Goal: Find specific page/section: Find specific page/section

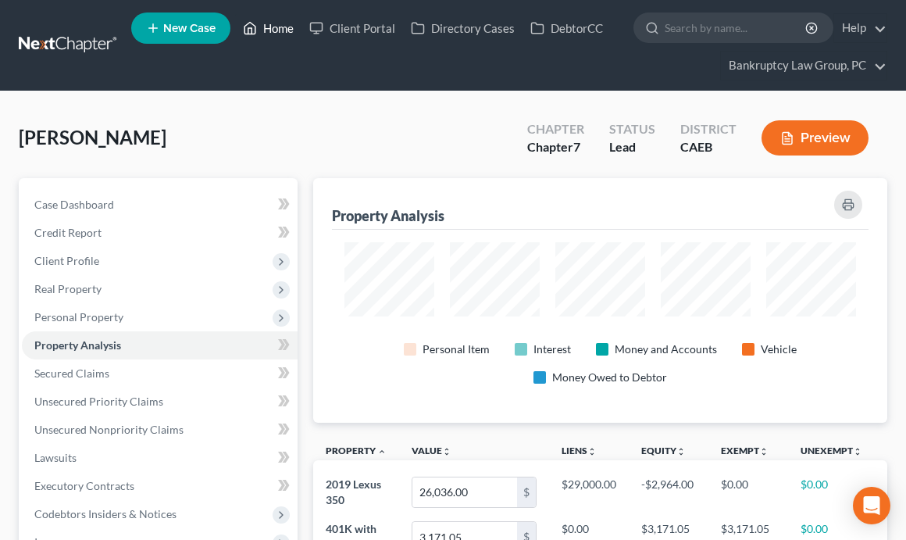
click at [282, 35] on link "Home" at bounding box center [268, 28] width 66 height 28
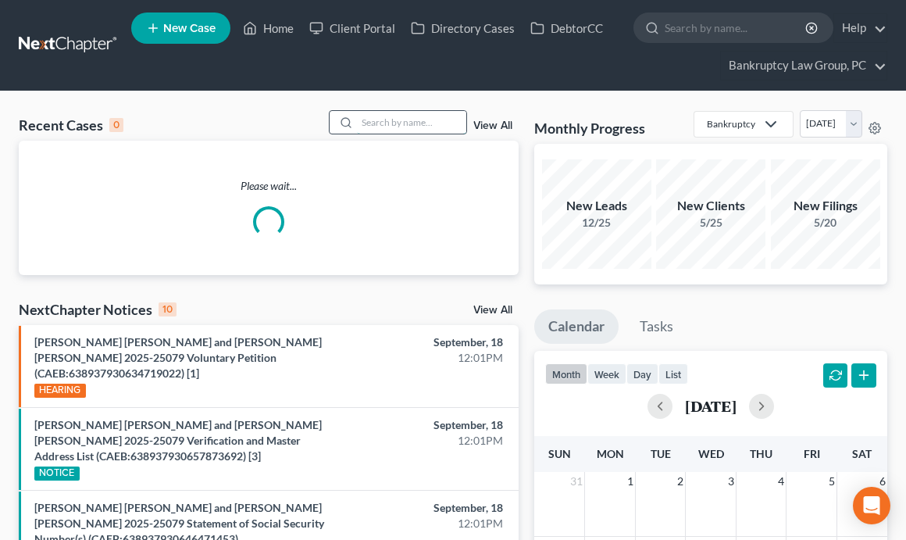
click at [437, 113] on input "search" at bounding box center [411, 122] width 109 height 23
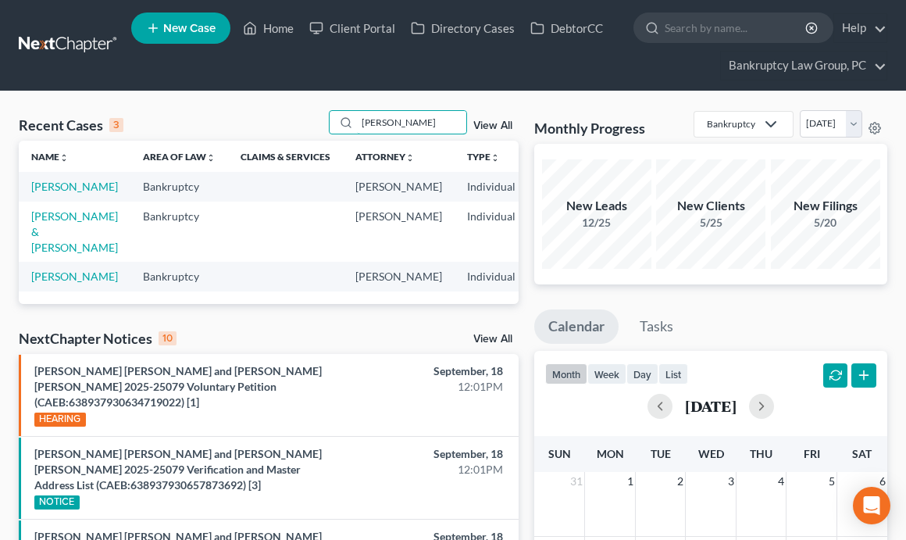
type input "[PERSON_NAME]"
click at [47, 194] on td "[PERSON_NAME]" at bounding box center [75, 186] width 112 height 29
click at [46, 187] on link "[PERSON_NAME]" at bounding box center [74, 186] width 87 height 13
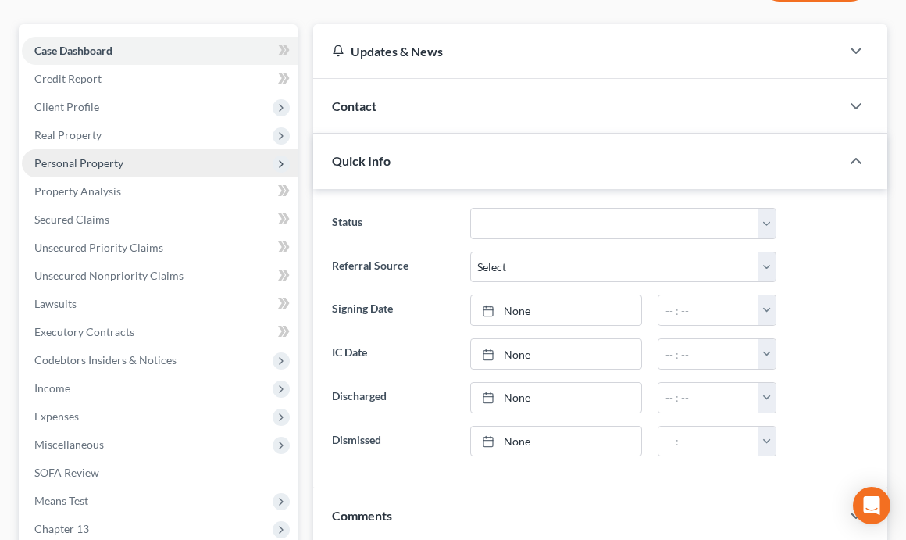
scroll to position [165, 0]
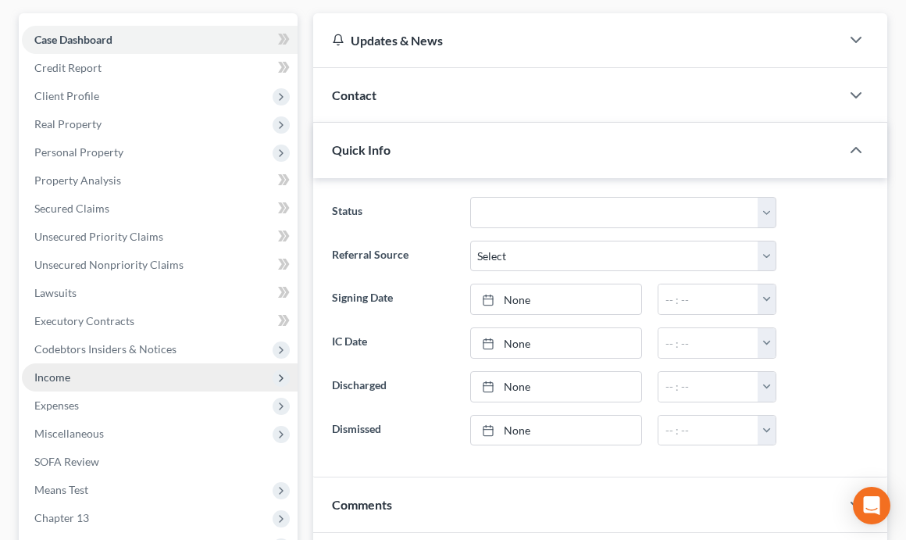
click at [57, 374] on span "Income" at bounding box center [52, 376] width 36 height 13
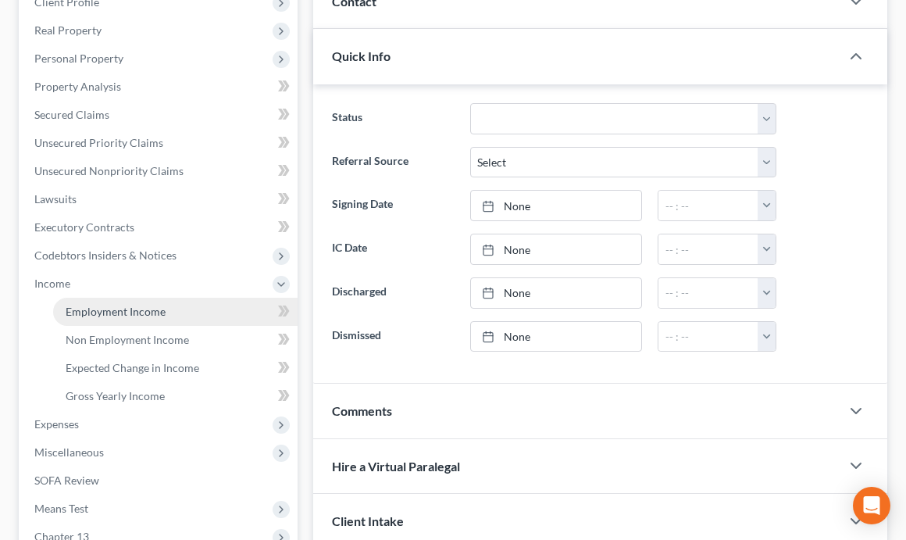
click at [102, 312] on span "Employment Income" at bounding box center [116, 311] width 100 height 13
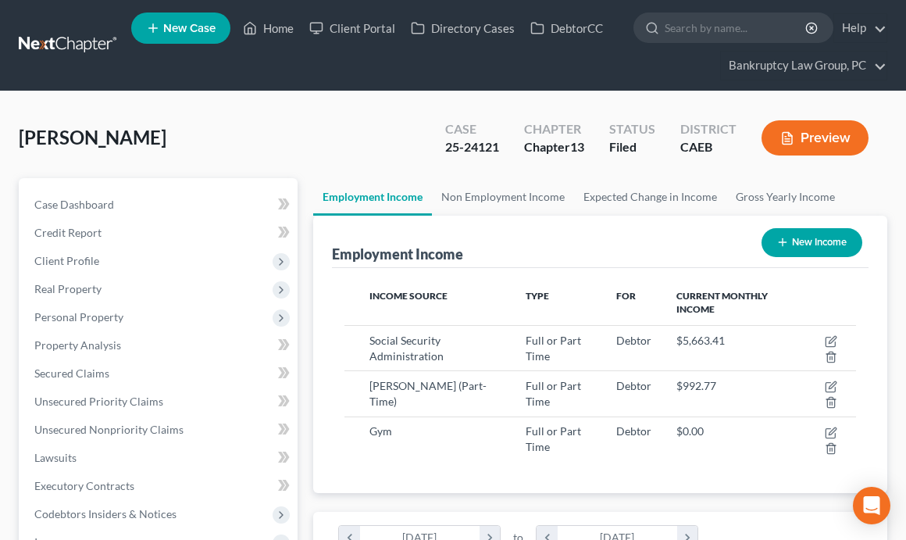
scroll to position [255, 543]
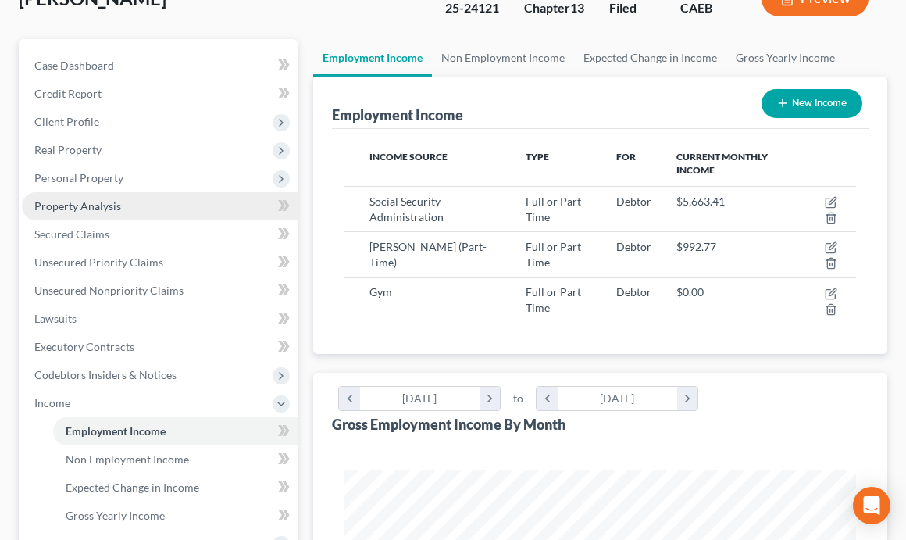
click at [105, 210] on span "Property Analysis" at bounding box center [77, 205] width 87 height 13
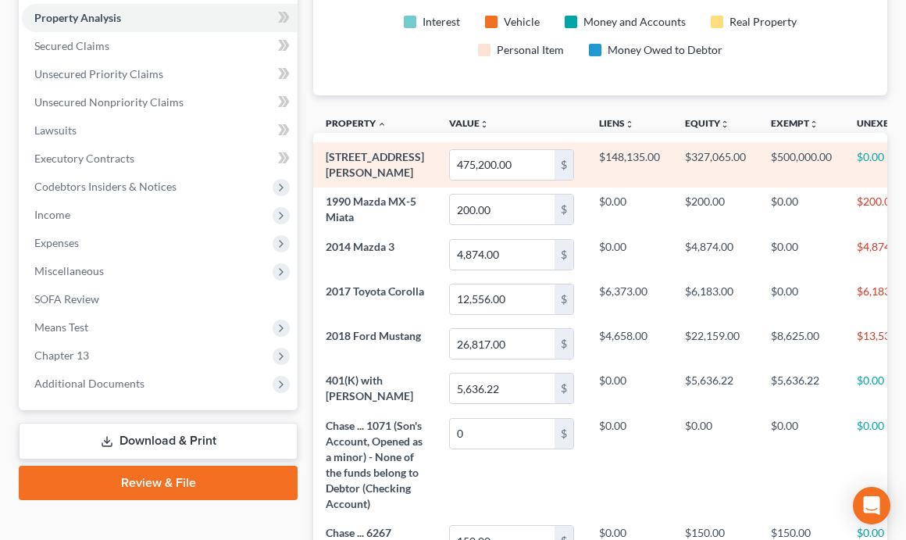
scroll to position [330, 0]
